Goal: Find specific page/section: Find specific page/section

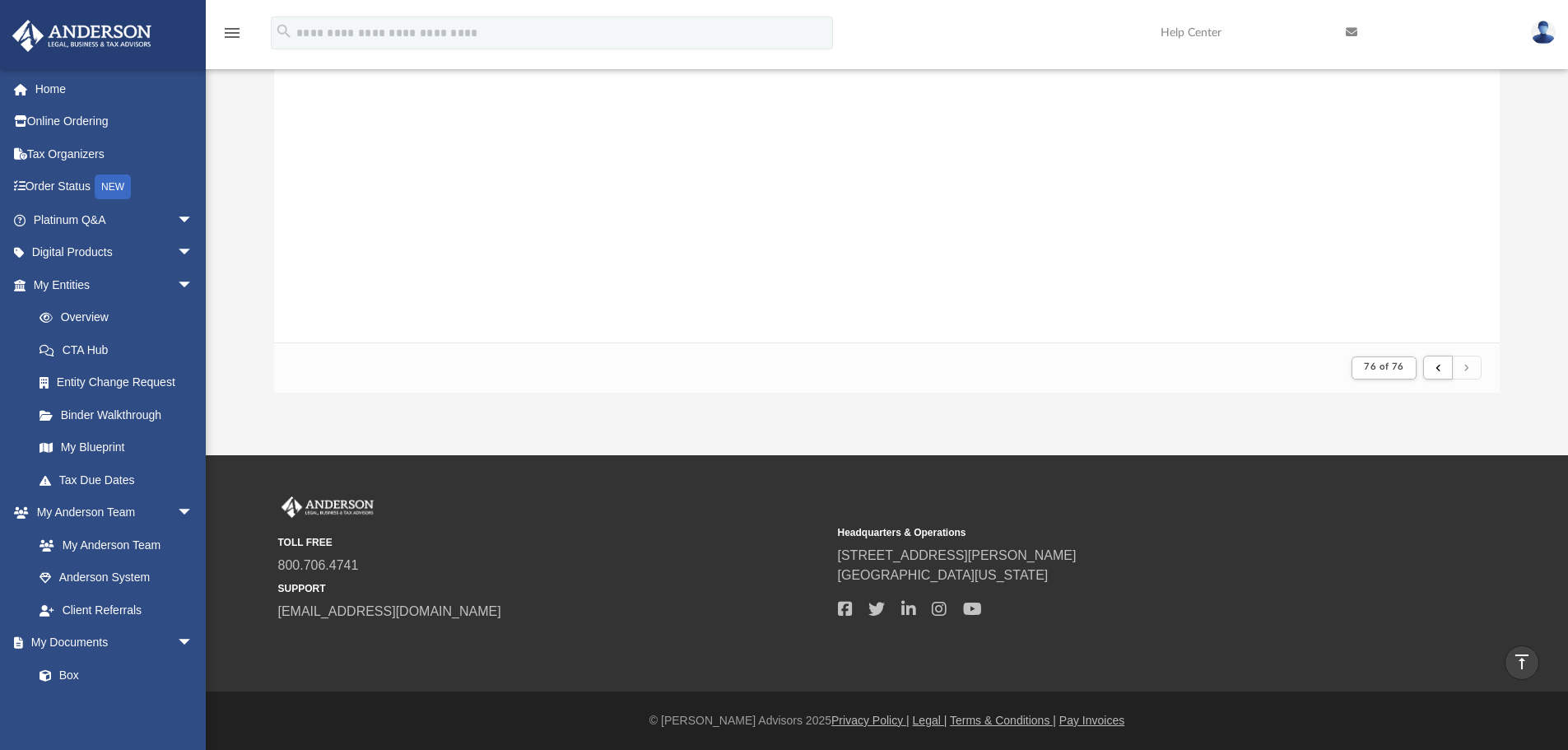
scroll to position [311, 1214]
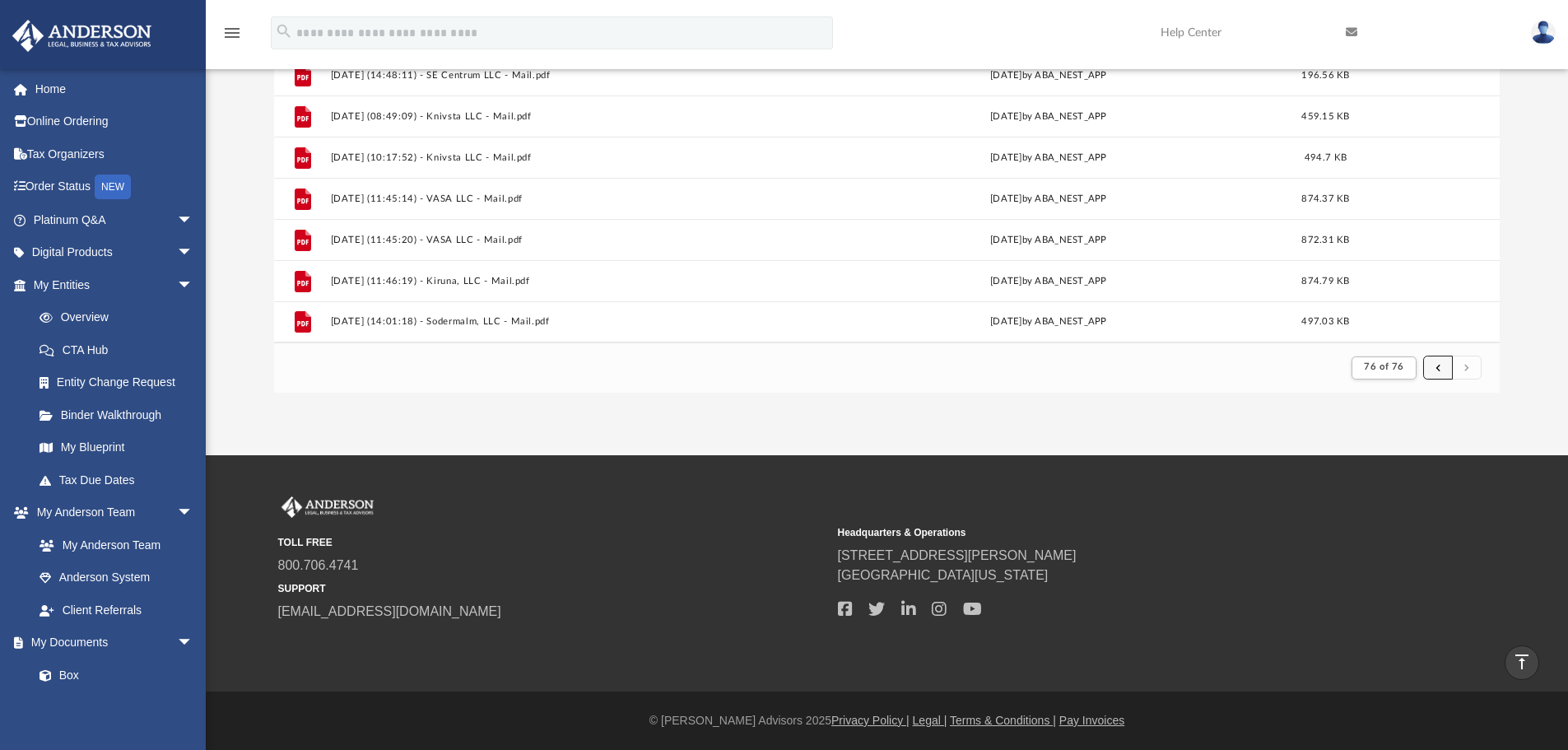
click at [1437, 369] on span "submit" at bounding box center [1438, 368] width 5 height 9
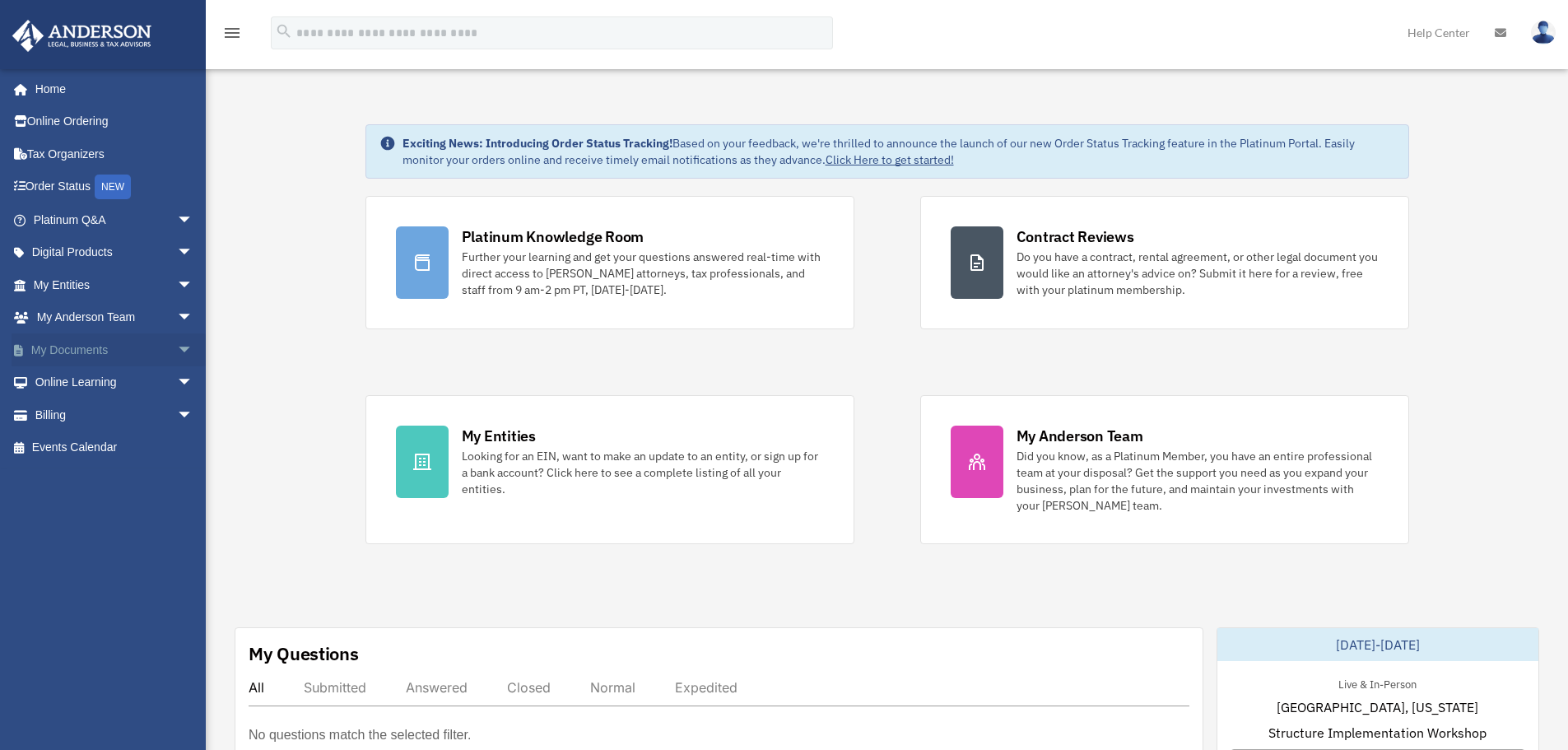
click at [177, 356] on span "arrow_drop_down" at bounding box center [194, 350] width 33 height 34
click at [84, 390] on link "Box" at bounding box center [121, 383] width 195 height 33
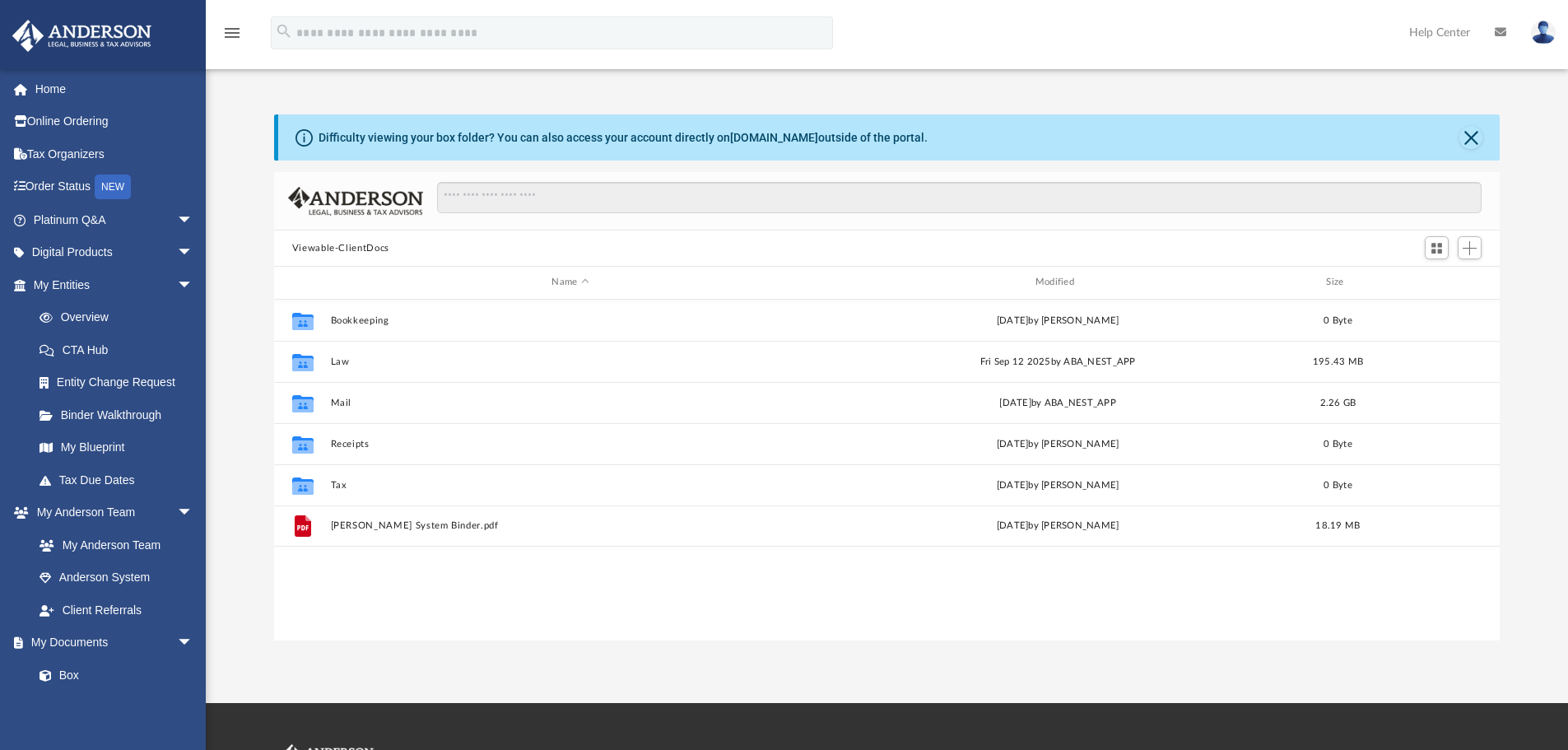
scroll to position [363, 1214]
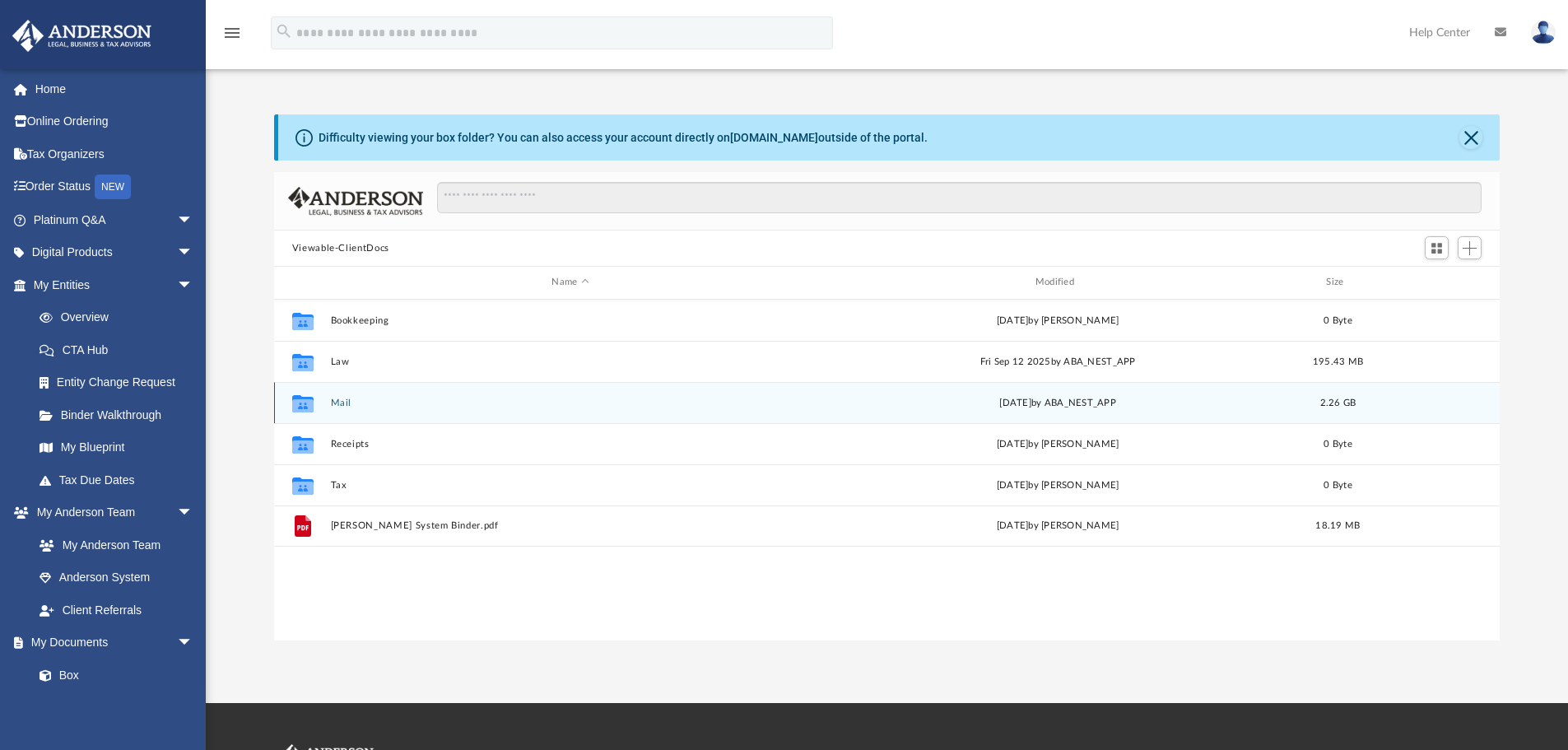
click at [344, 412] on div "Collaborated Folder Mail yesterday by ABA_NEST_APP 2.26 GB" at bounding box center [887, 402] width 1227 height 41
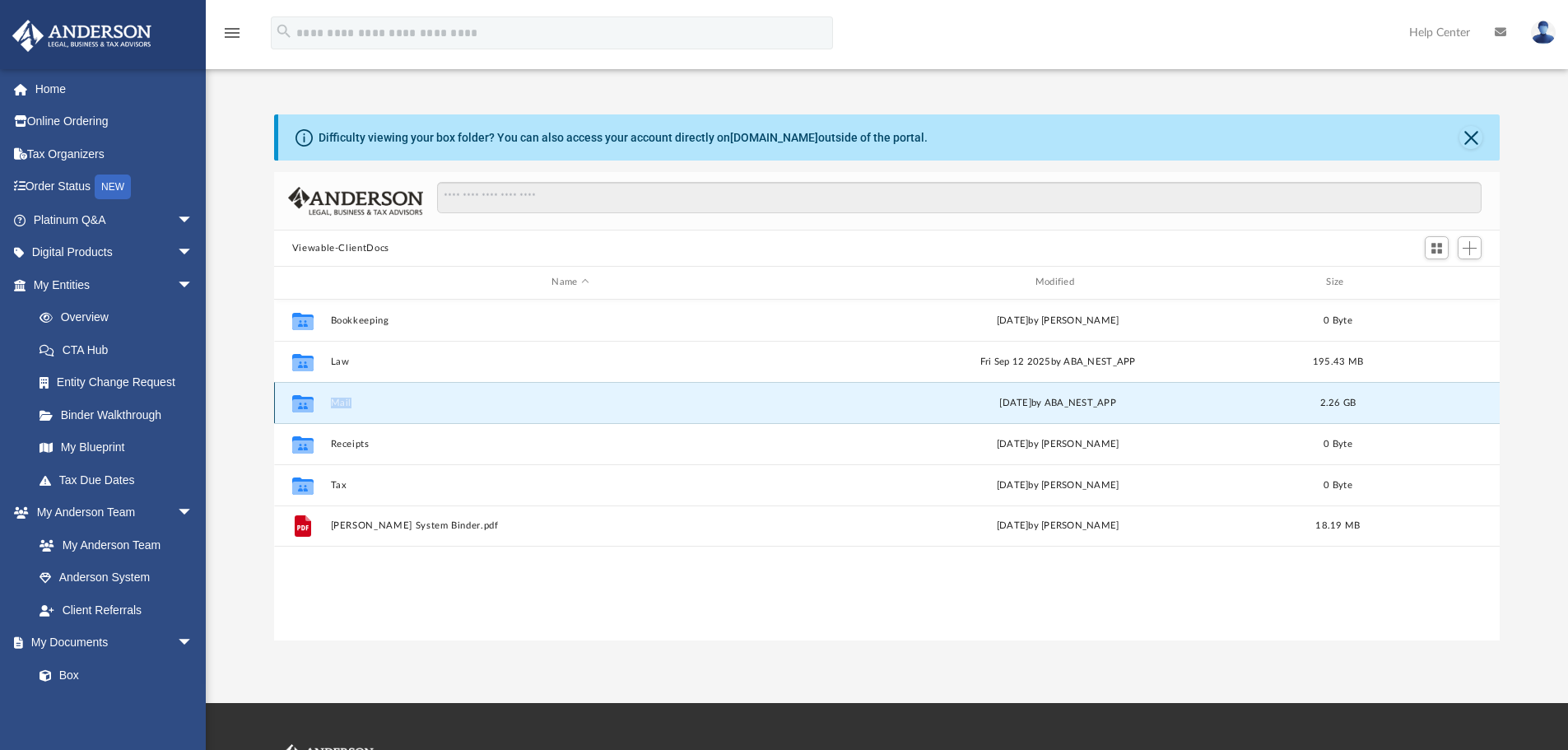
click at [344, 412] on div "Collaborated Folder Mail yesterday by ABA_NEST_APP 2.26 GB" at bounding box center [887, 402] width 1227 height 41
click at [380, 399] on button "Mail" at bounding box center [570, 402] width 480 height 11
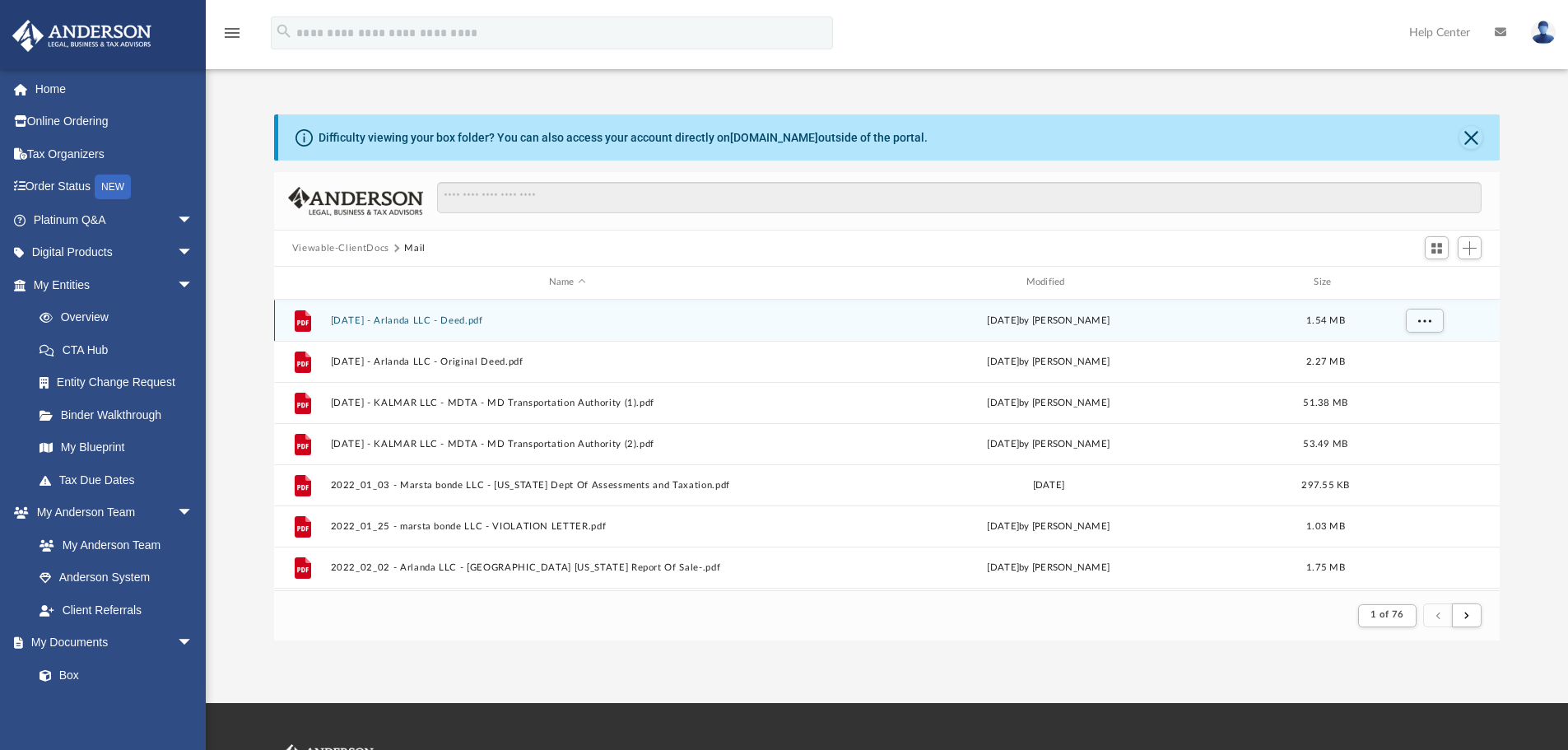
scroll to position [311, 1214]
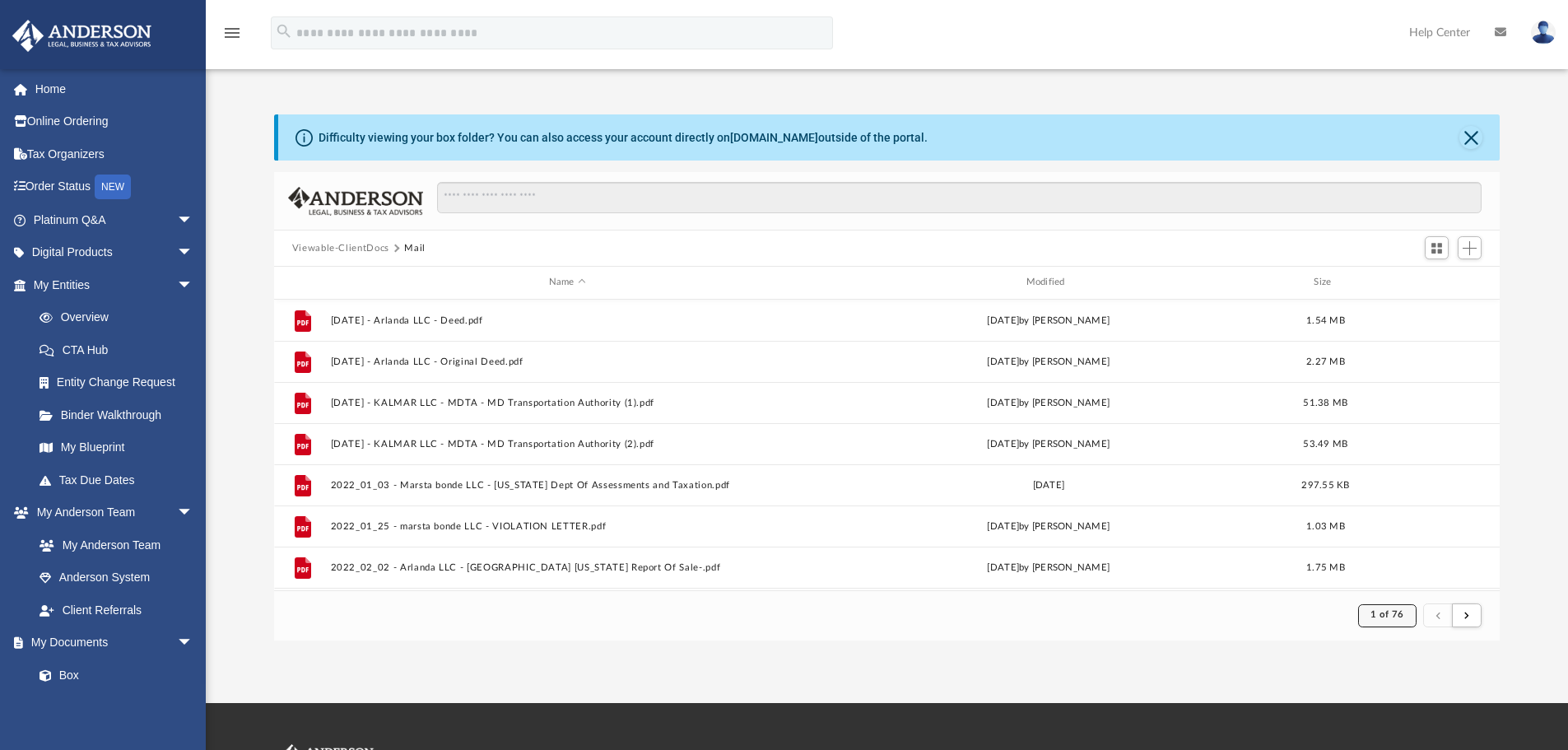
click at [1384, 618] on span "1 of 76" at bounding box center [1388, 614] width 34 height 9
click at [1396, 569] on li "76" at bounding box center [1402, 574] width 12 height 17
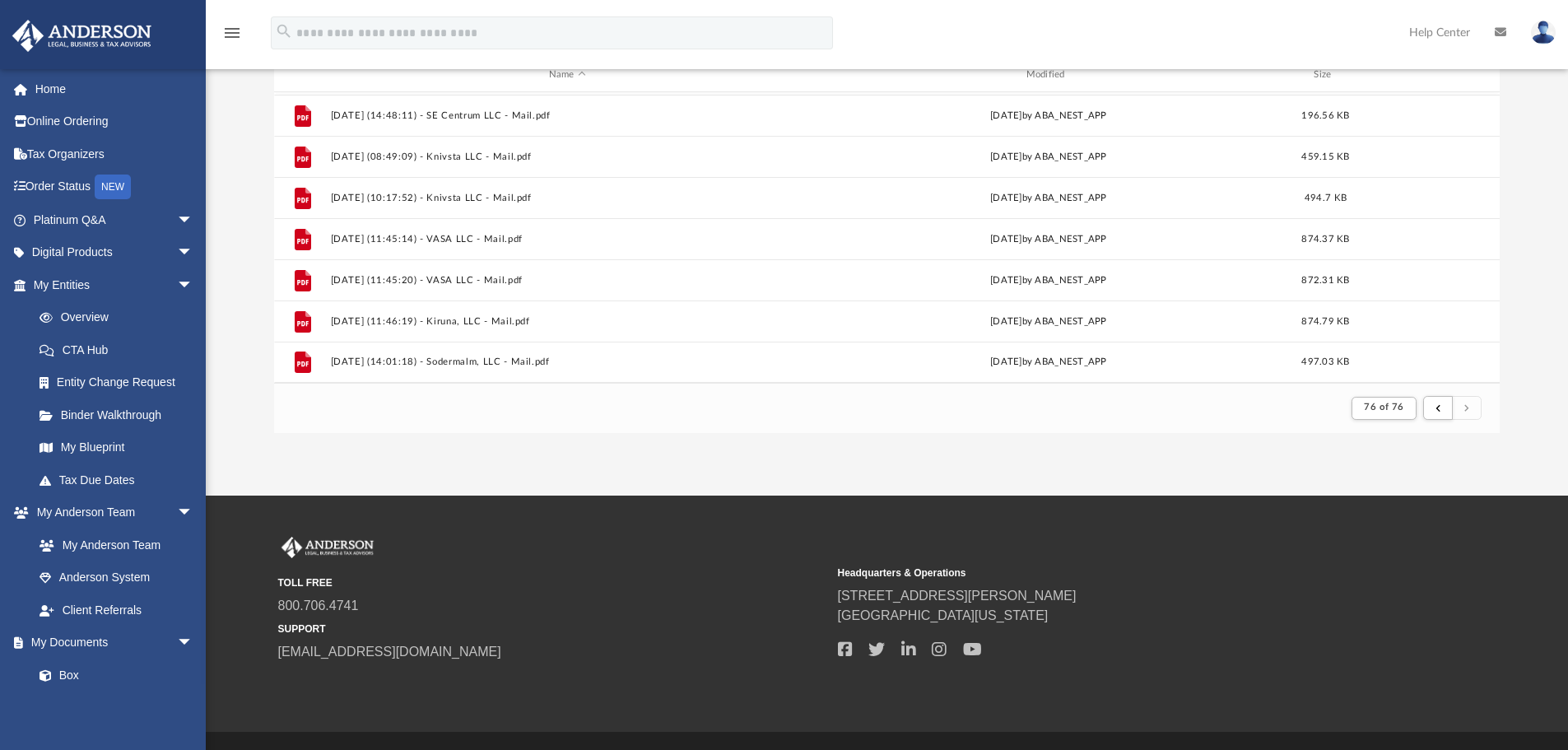
scroll to position [247, 0]
